Goal: Task Accomplishment & Management: Manage account settings

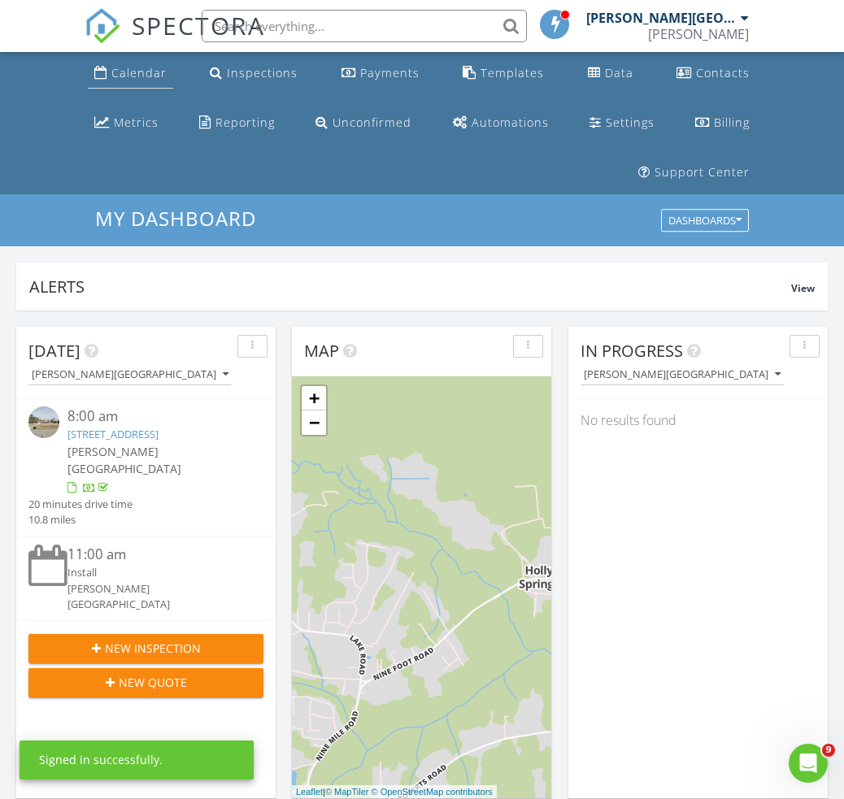
click at [142, 76] on div "Calendar" at bounding box center [138, 72] width 55 height 15
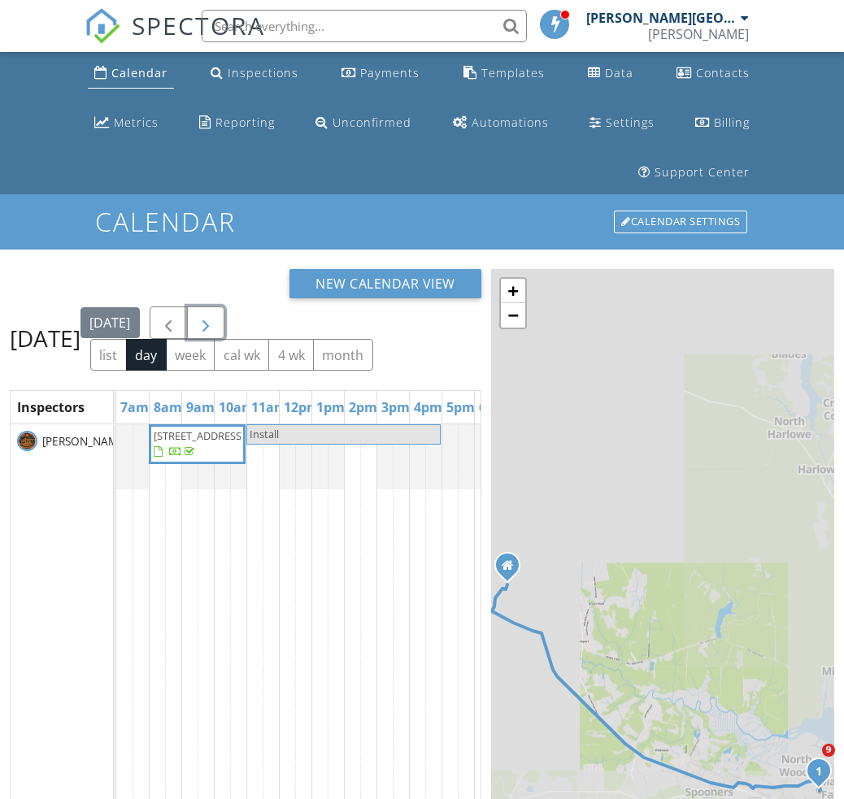
click at [216, 314] on span "button" at bounding box center [206, 324] width 20 height 20
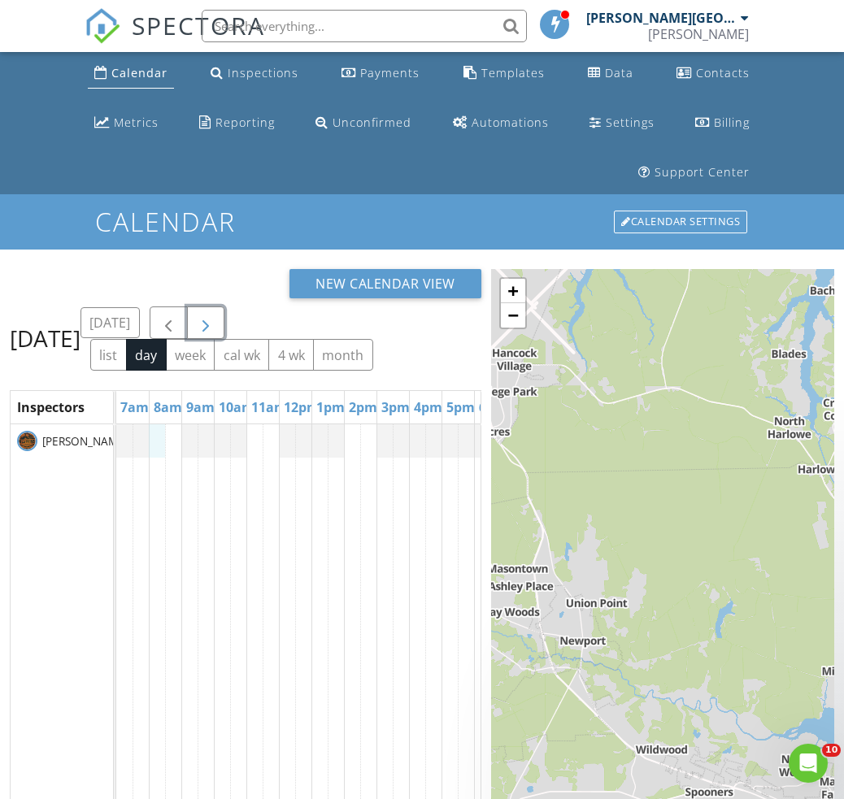
click at [159, 425] on div at bounding box center [327, 765] width 423 height 681
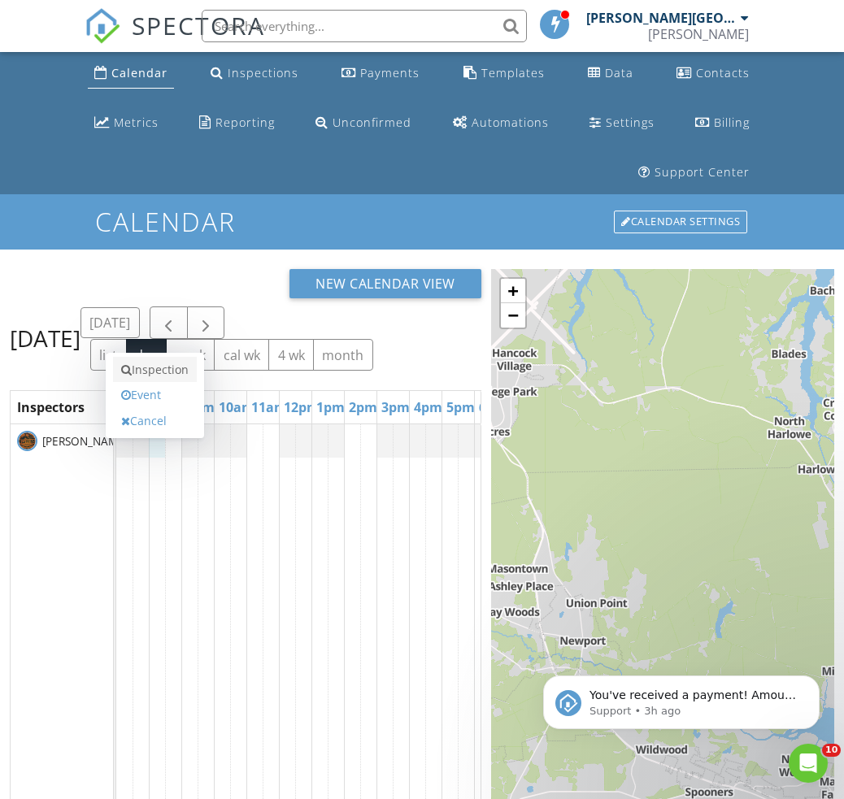
click at [184, 357] on link "Inspection" at bounding box center [155, 370] width 84 height 26
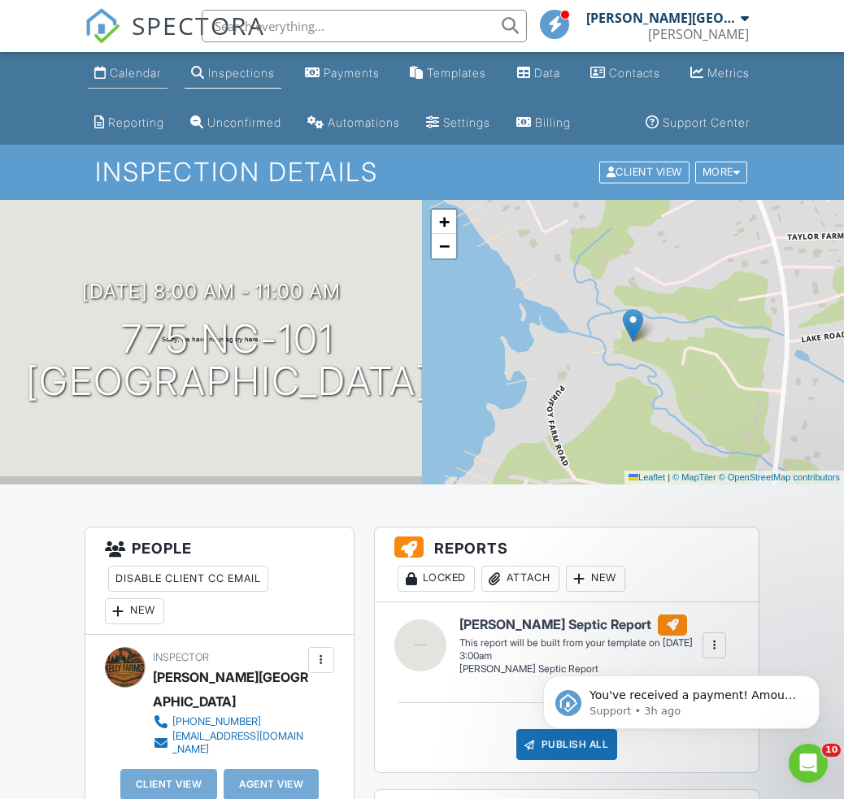
click at [133, 64] on link "Calendar" at bounding box center [128, 74] width 80 height 30
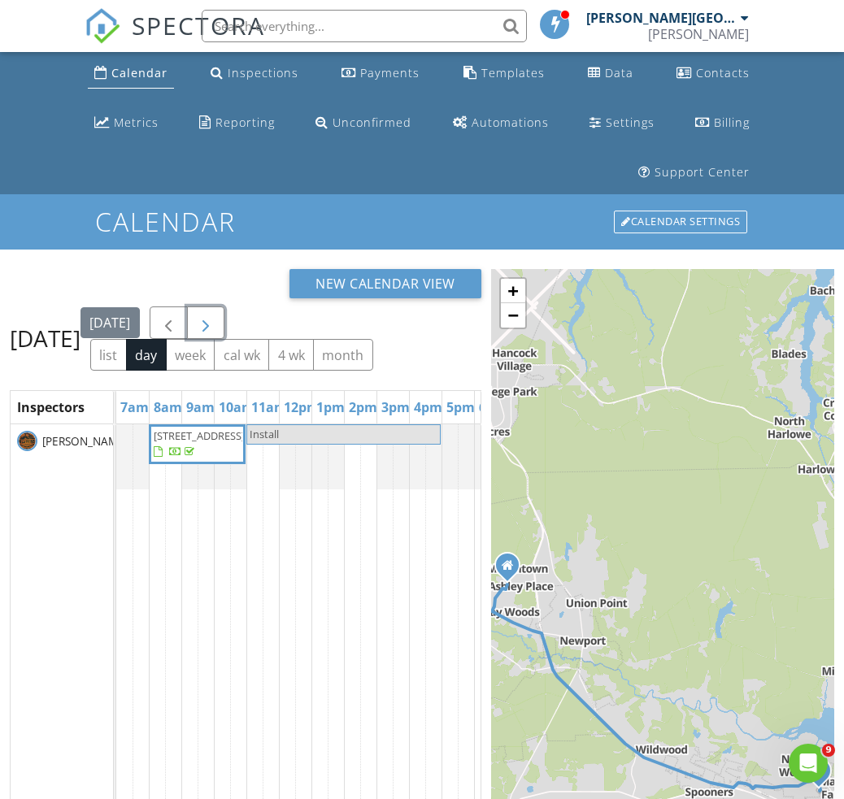
click at [216, 314] on span "button" at bounding box center [206, 324] width 20 height 20
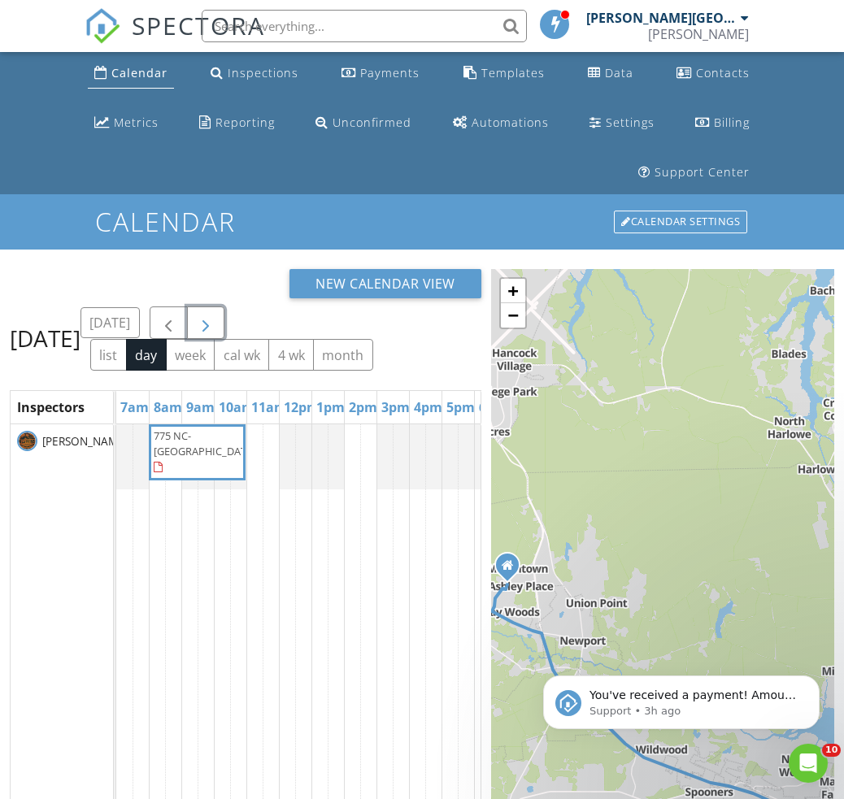
click at [255, 425] on div "775 NC-101, Beaufort 28516" at bounding box center [327, 765] width 423 height 681
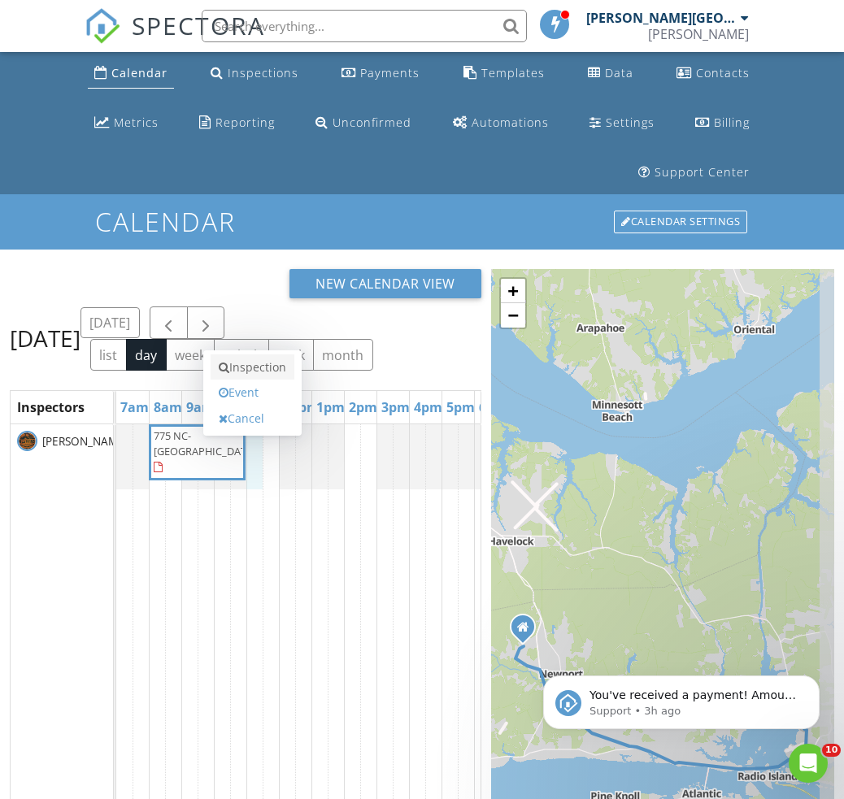
click at [255, 355] on link "Inspection" at bounding box center [253, 368] width 84 height 26
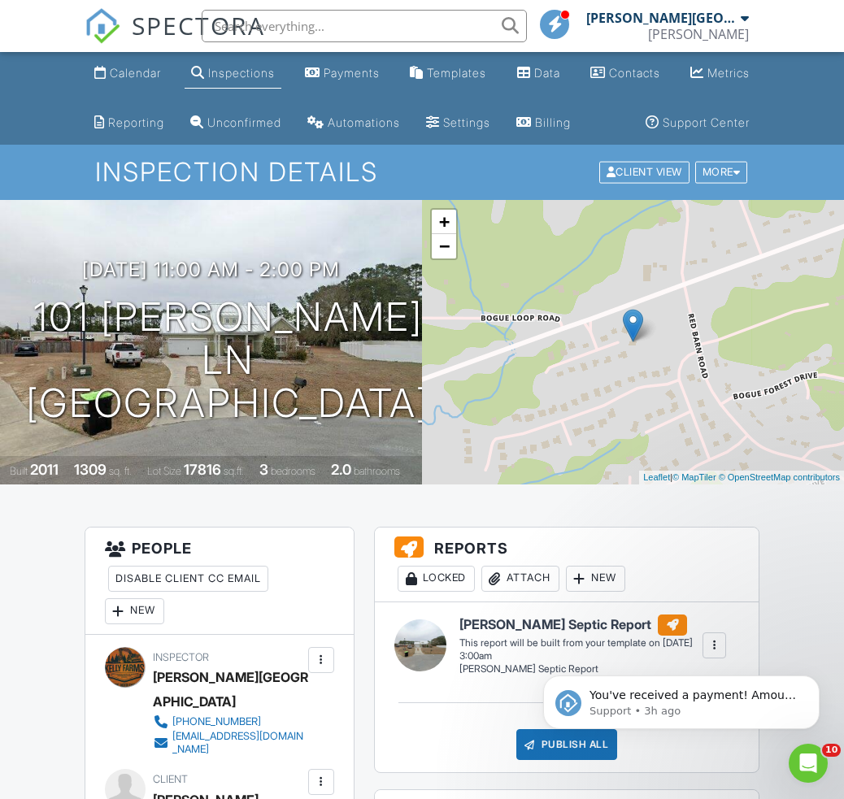
click at [521, 581] on div "Attach" at bounding box center [520, 579] width 78 height 26
click at [0, 0] on div "Supported types include PDFs, plain text, Word, Excel, Powerpoint, images and a…" at bounding box center [0, 0] width 0 height 0
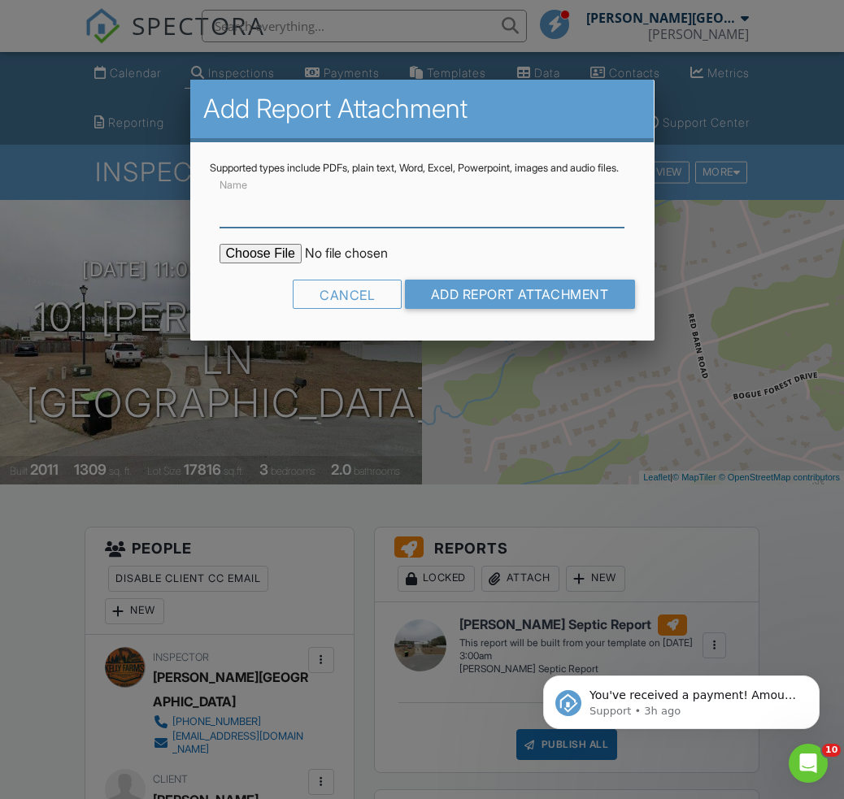
click at [342, 228] on input "Name" at bounding box center [423, 208] width 406 height 40
type input "OP"
click at [277, 264] on input "file" at bounding box center [358, 254] width 277 height 20
type input "C:\fakepath\OP.pdf"
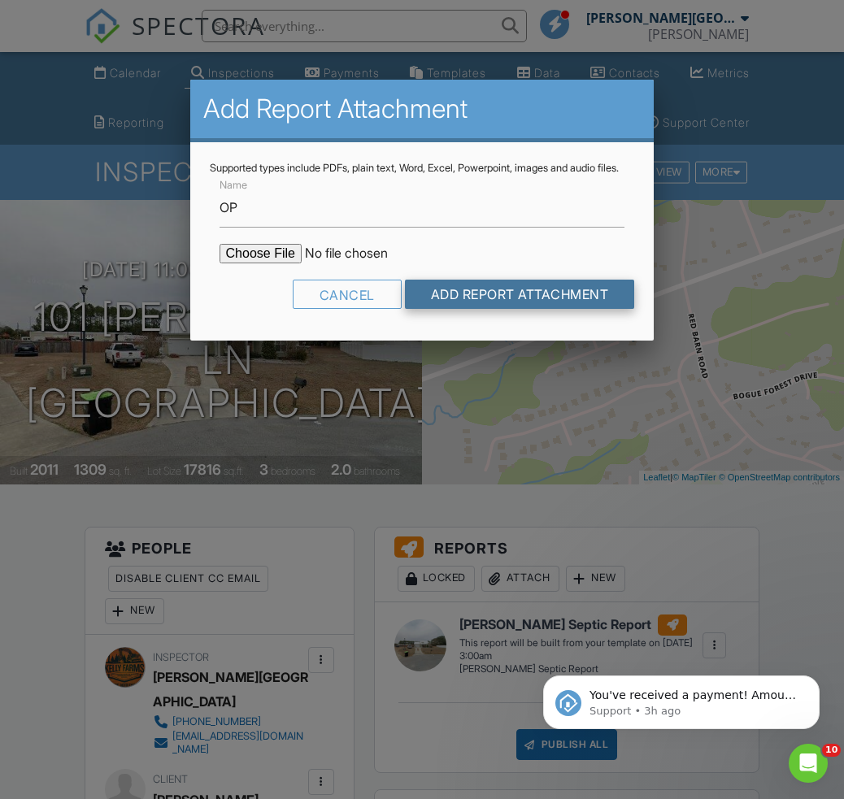
click at [464, 304] on input "Add Report Attachment" at bounding box center [520, 294] width 230 height 29
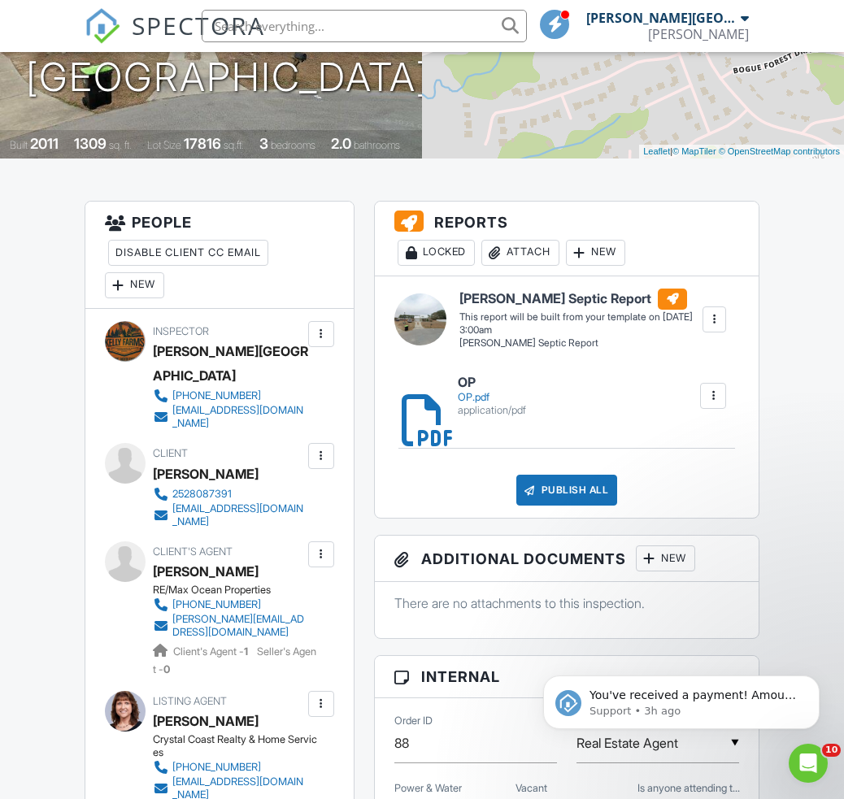
scroll to position [358, 0]
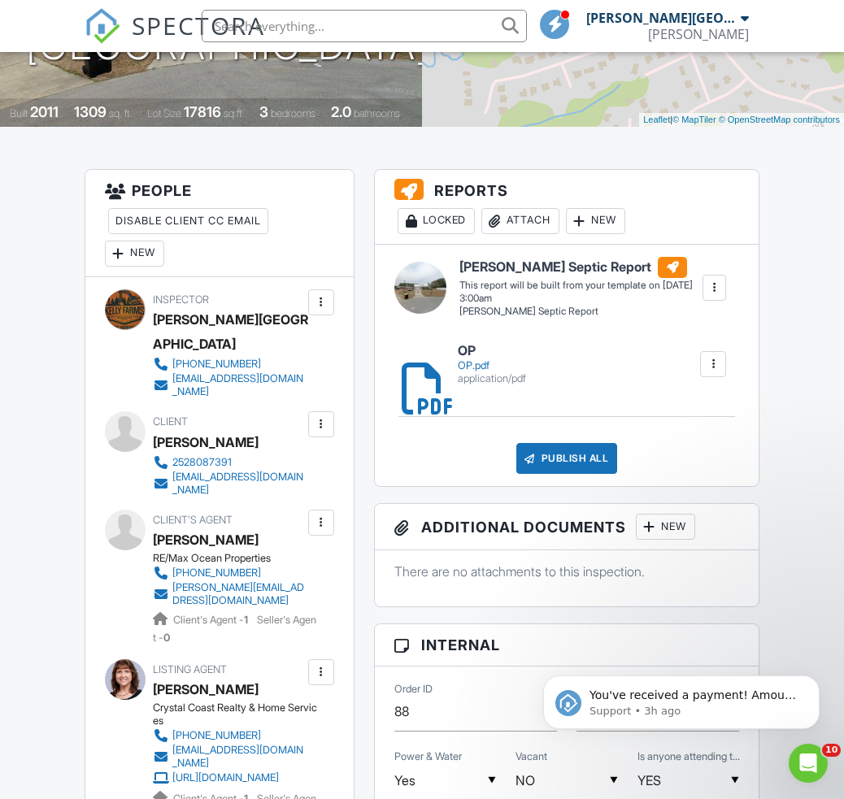
click at [325, 515] on div at bounding box center [321, 523] width 16 height 16
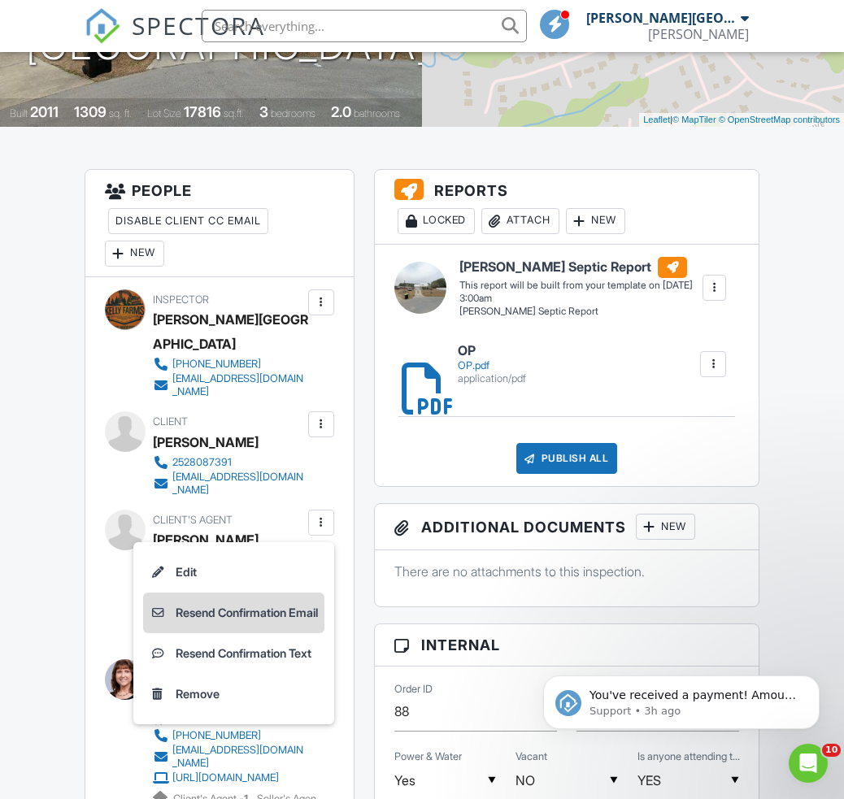
click at [281, 593] on li "Resend Confirmation Email" at bounding box center [233, 613] width 181 height 41
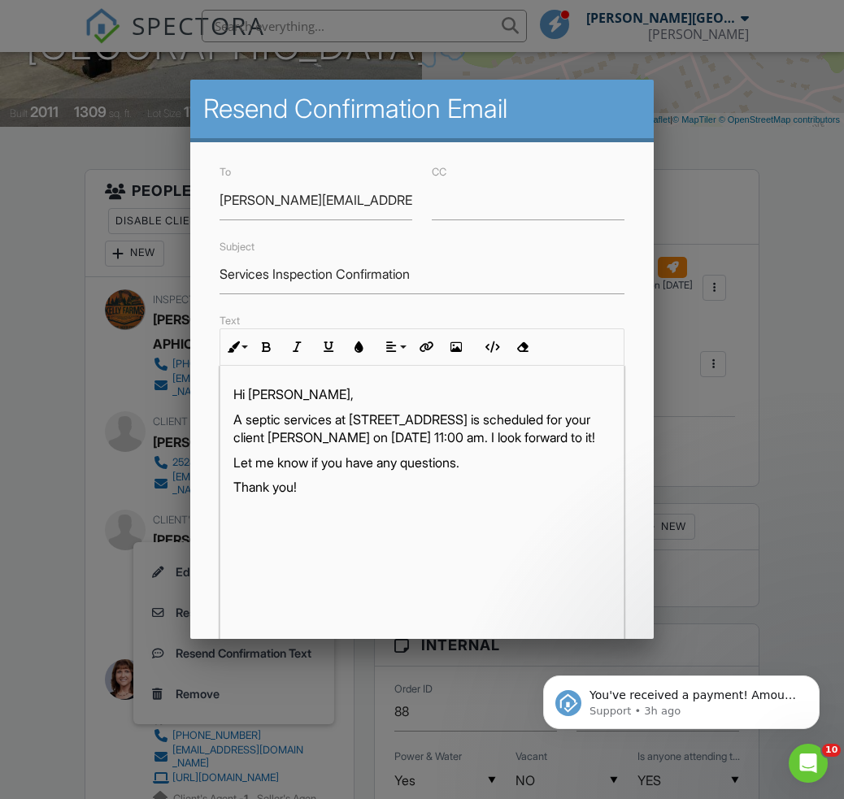
click at [611, 561] on div "Hi Josh Forsberg, A septic services at 101 Elis Lndg Ln, Newport, NC 28570 is s…" at bounding box center [422, 569] width 404 height 407
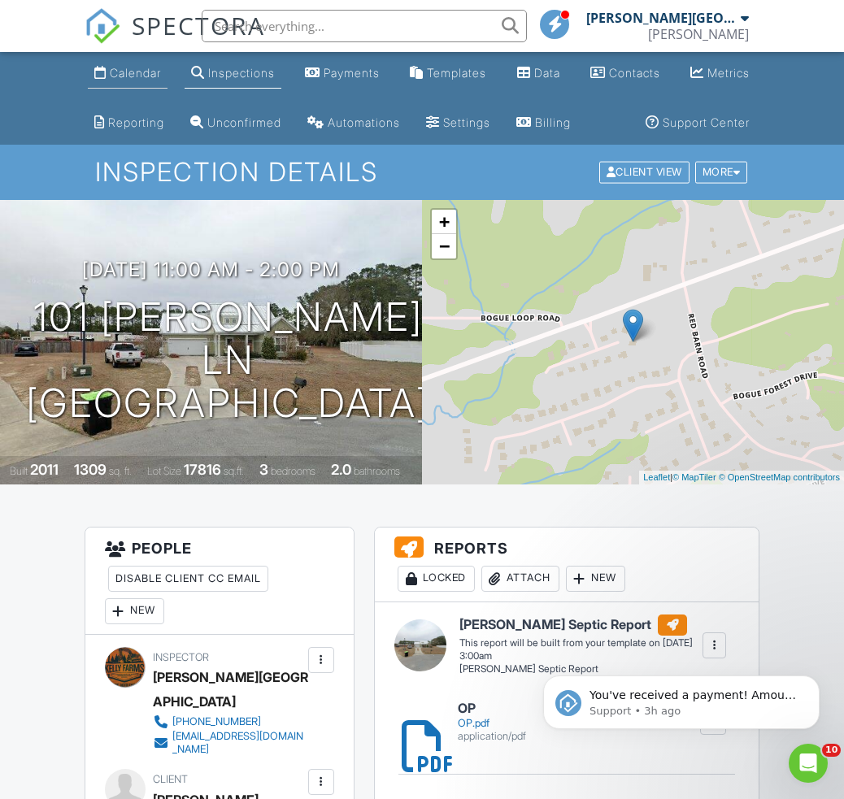
click at [145, 72] on div "Calendar" at bounding box center [135, 73] width 51 height 14
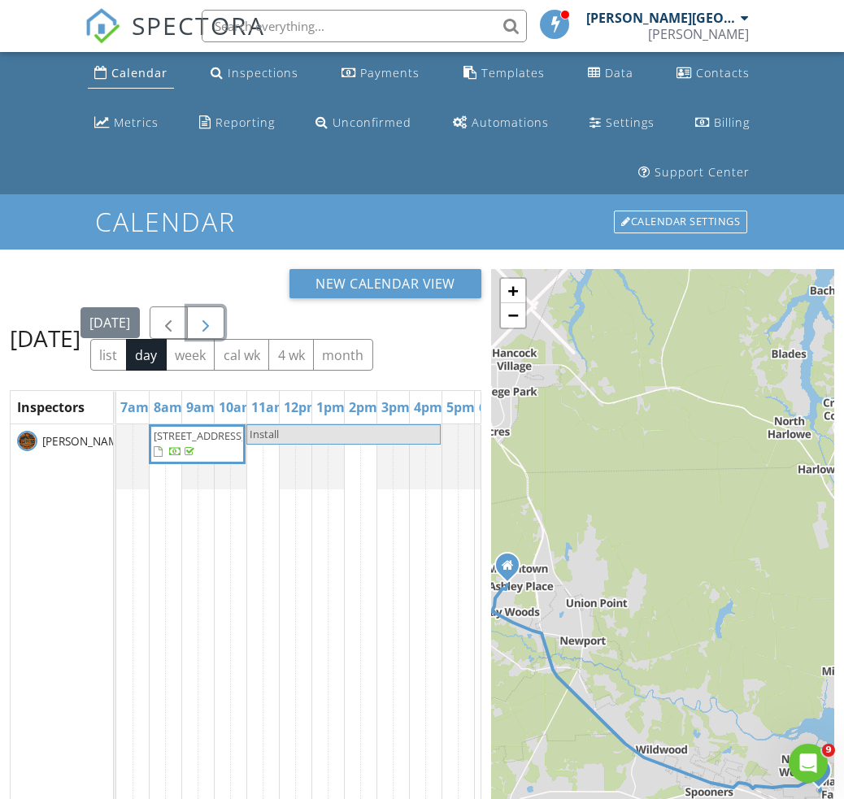
click at [216, 314] on span "button" at bounding box center [206, 324] width 20 height 20
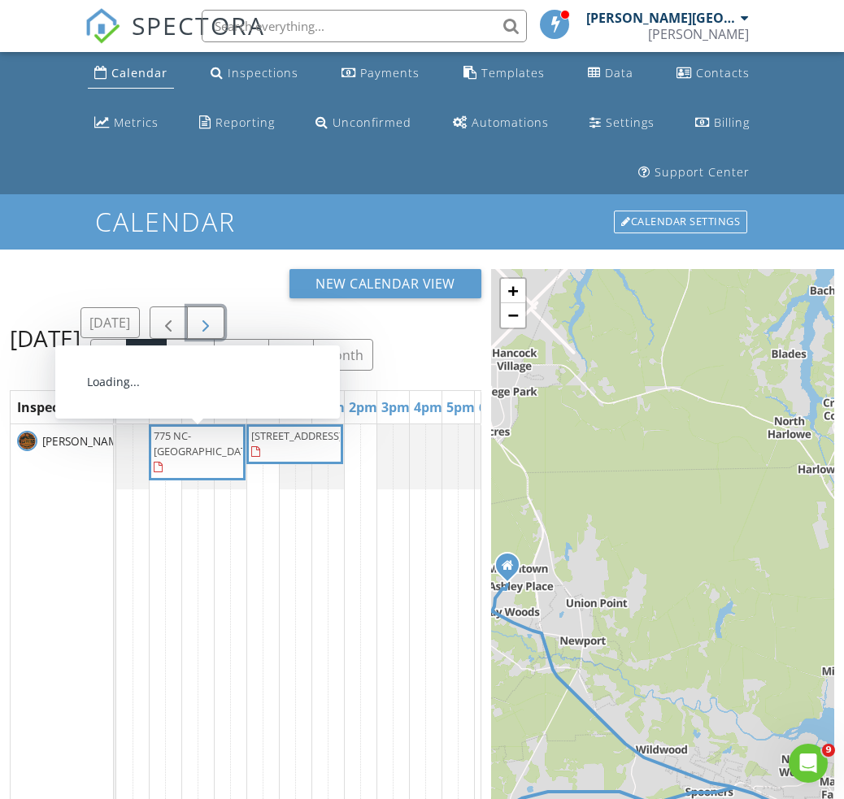
click at [203, 429] on span "775 NC-[GEOGRAPHIC_DATA]" at bounding box center [205, 444] width 102 height 30
